Goal: Information Seeking & Learning: Understand process/instructions

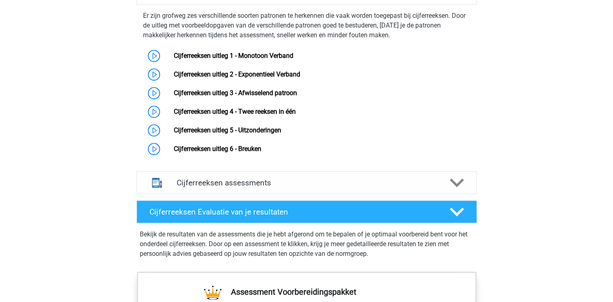
scroll to position [439, 0]
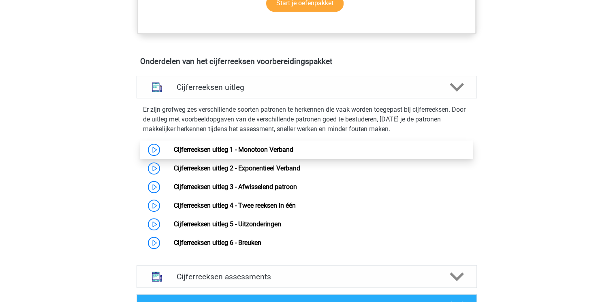
click at [174, 153] on link "Cijferreeksen uitleg 1 - Monotoon Verband" at bounding box center [233, 150] width 119 height 8
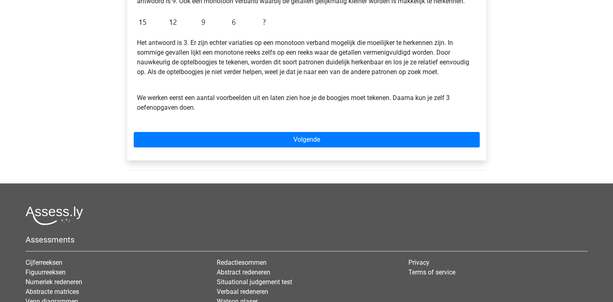
scroll to position [203, 0]
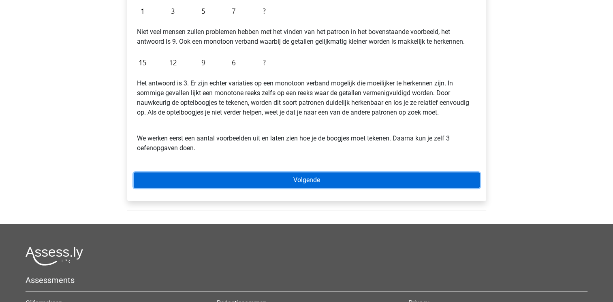
click at [341, 181] on link "Volgende" at bounding box center [307, 180] width 346 height 15
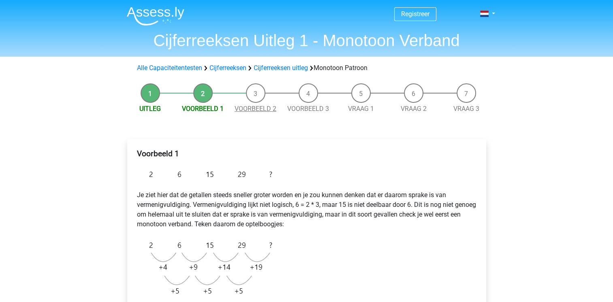
click at [259, 106] on link "Voorbeeld 2" at bounding box center [255, 109] width 42 height 8
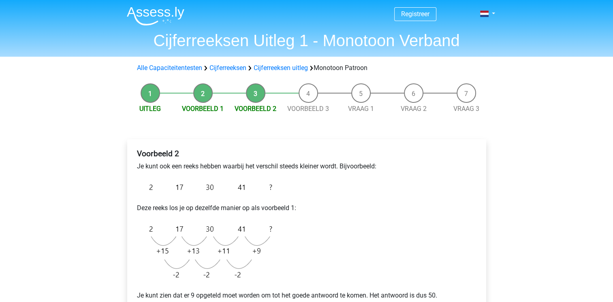
click at [310, 94] on li "Voorbeeld 3" at bounding box center [308, 98] width 53 height 30
click at [323, 111] on link "Voorbeeld 3" at bounding box center [308, 109] width 42 height 8
